Goal: Task Accomplishment & Management: Manage account settings

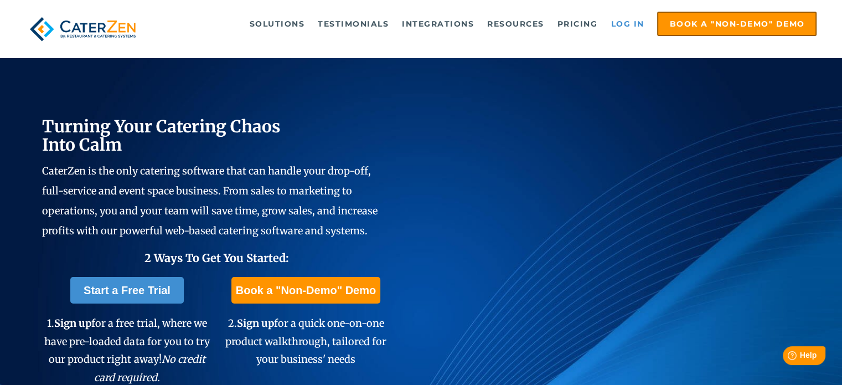
click at [627, 20] on link "Log in" at bounding box center [627, 24] width 44 height 22
click at [621, 24] on link "Log in" at bounding box center [627, 24] width 44 height 22
click at [628, 24] on link "Log in" at bounding box center [627, 24] width 44 height 22
